Goal: Transaction & Acquisition: Purchase product/service

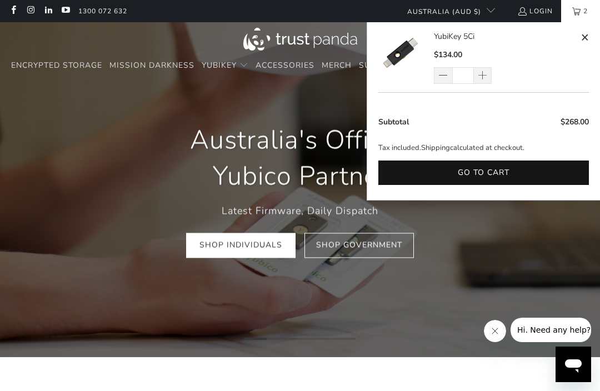
click at [504, 169] on button "Go to cart" at bounding box center [484, 173] width 211 height 25
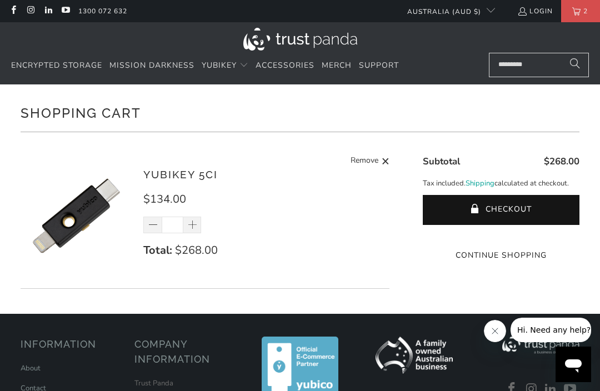
click at [530, 202] on button "Checkout" at bounding box center [501, 210] width 157 height 30
click at [579, 17] on link "2" at bounding box center [580, 11] width 39 height 22
click at [558, 211] on button "Checkout" at bounding box center [501, 210] width 157 height 30
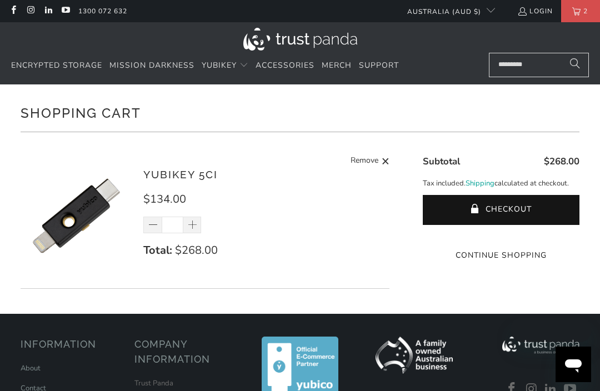
click at [389, 165] on span at bounding box center [385, 162] width 8 height 14
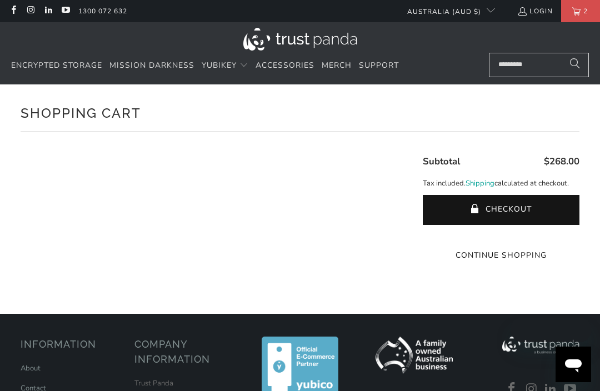
type input "*"
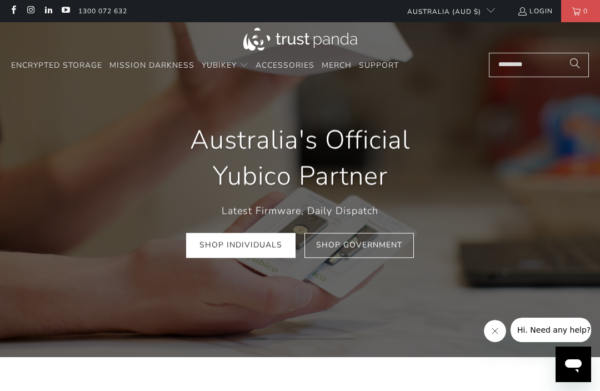
click at [251, 242] on link "Shop Individuals" at bounding box center [241, 245] width 110 height 25
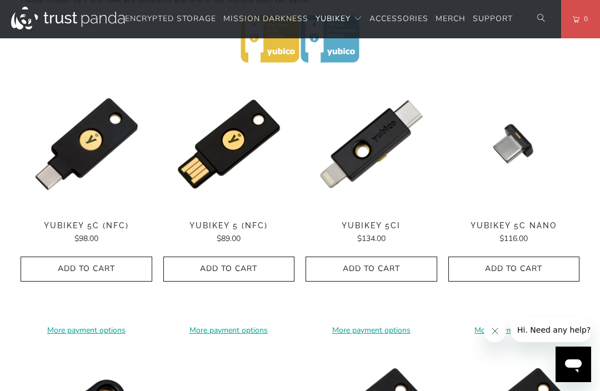
scroll to position [533, 0]
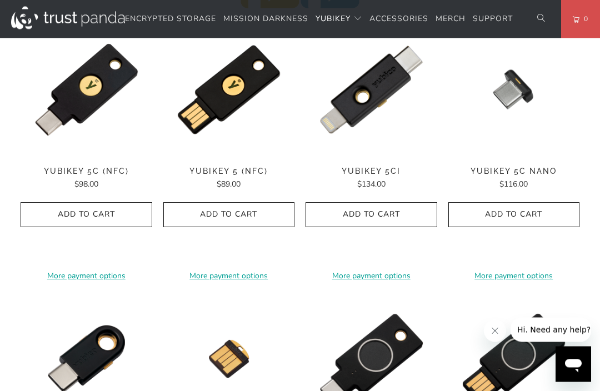
click at [388, 211] on span "Add to Cart" at bounding box center [371, 215] width 108 height 9
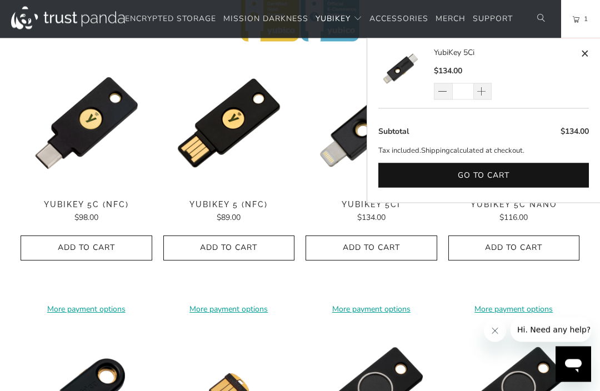
scroll to position [549, 0]
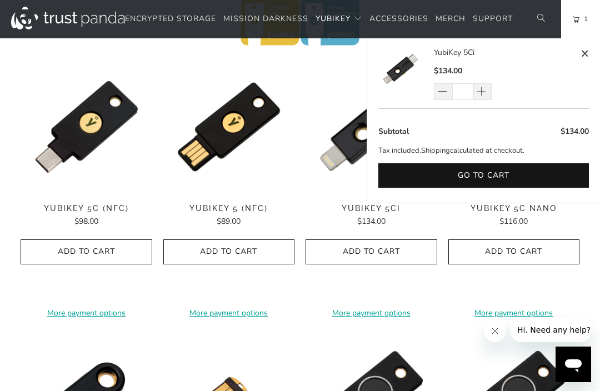
click at [471, 92] on input "*" at bounding box center [464, 91] width 22 height 17
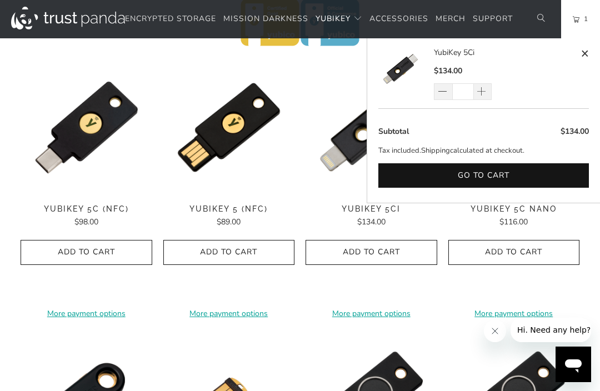
click at [483, 92] on span at bounding box center [481, 92] width 11 height 11
type input "*"
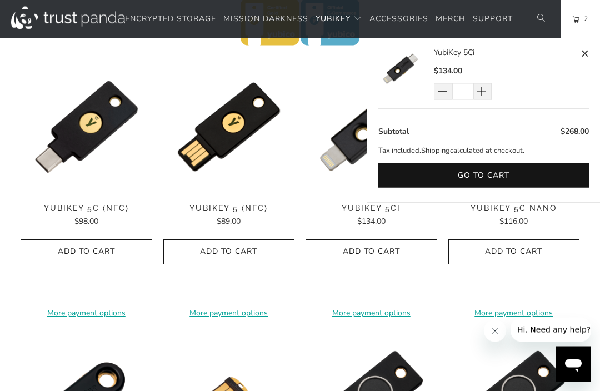
click at [463, 175] on button "Go to cart" at bounding box center [484, 175] width 211 height 25
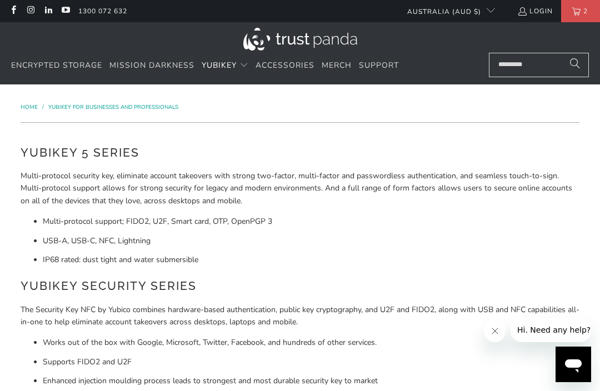
scroll to position [549, 0]
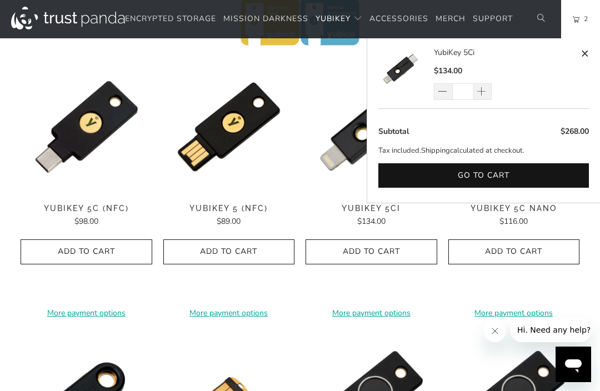
click at [581, 54] on span at bounding box center [585, 54] width 8 height 14
type input "*"
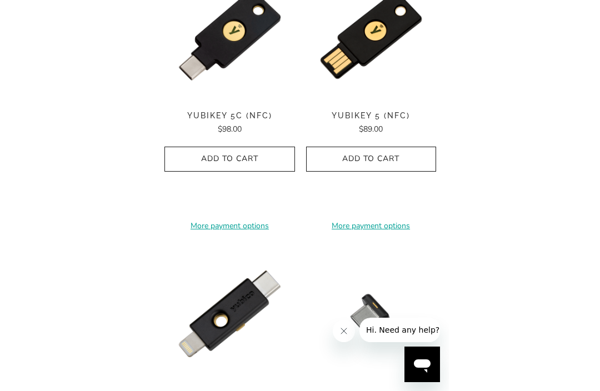
scroll to position [550, 0]
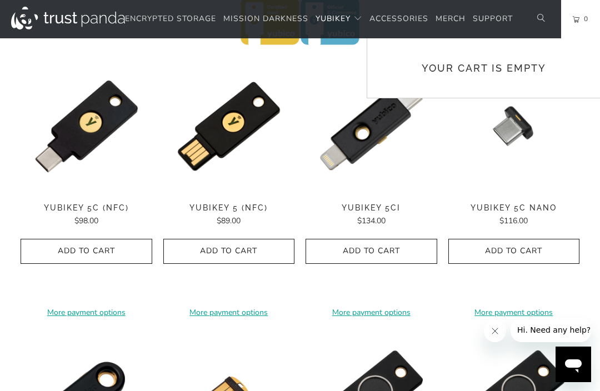
click at [402, 247] on span "Add to Cart" at bounding box center [371, 251] width 108 height 9
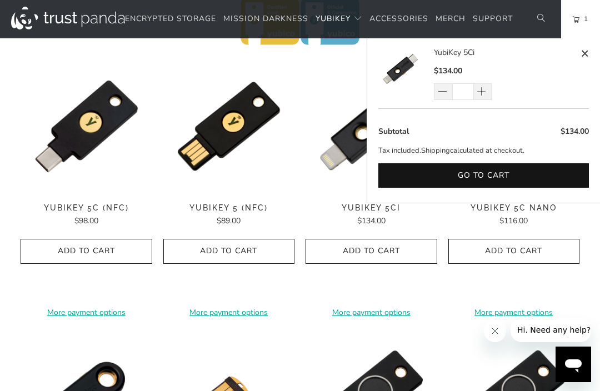
click at [486, 94] on span at bounding box center [481, 92] width 11 height 11
type input "*"
click at [519, 173] on button "Go to cart" at bounding box center [484, 175] width 211 height 25
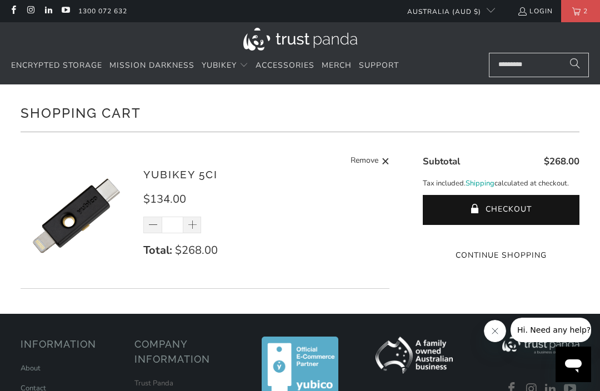
click at [384, 161] on span at bounding box center [385, 162] width 8 height 14
type input "*"
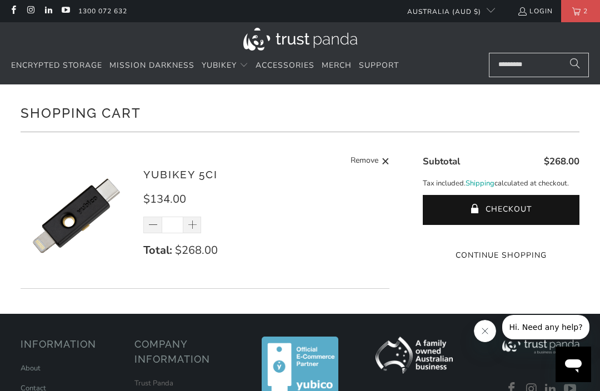
click at [553, 203] on button "Checkout" at bounding box center [501, 210] width 157 height 30
